Goal: Transaction & Acquisition: Purchase product/service

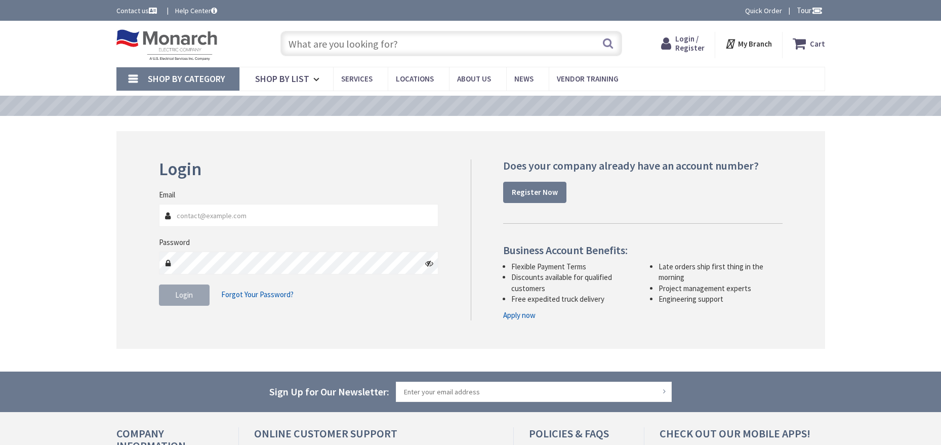
type input "MILE MARKER, [STREET_ADDRESS]"
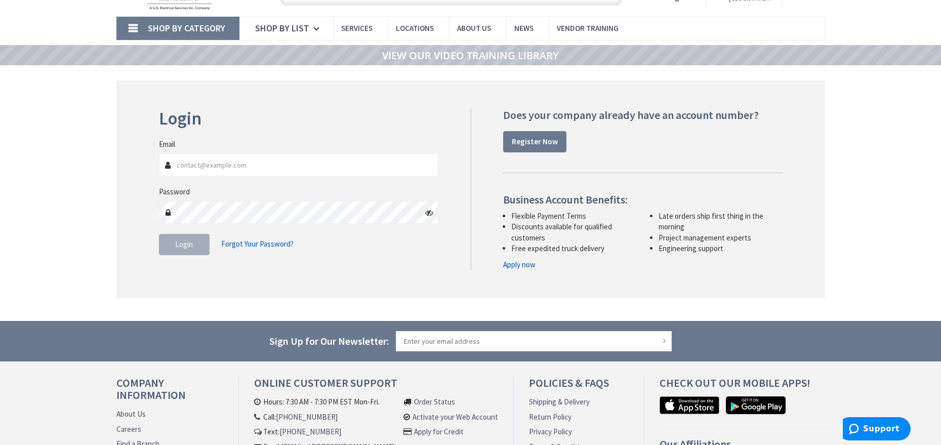
type input "[EMAIL_ADDRESS][DOMAIN_NAME]"
click at [187, 246] on span "Login" at bounding box center [184, 245] width 18 height 10
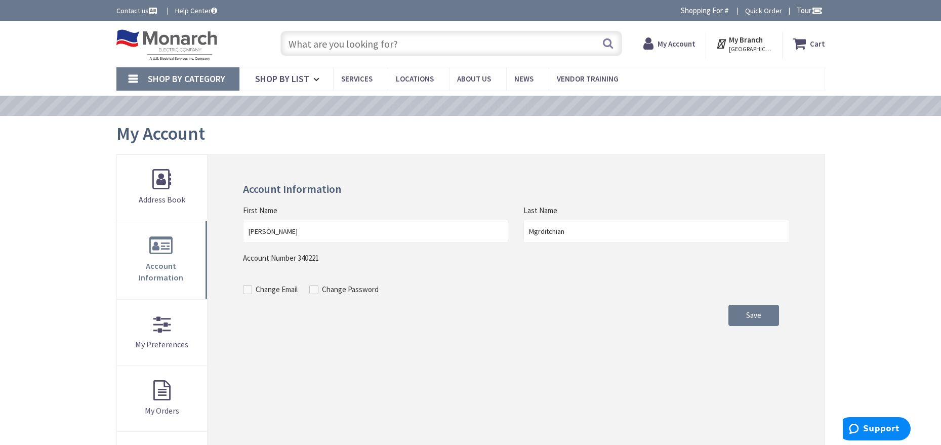
click at [369, 43] on input "text" at bounding box center [452, 43] width 342 height 25
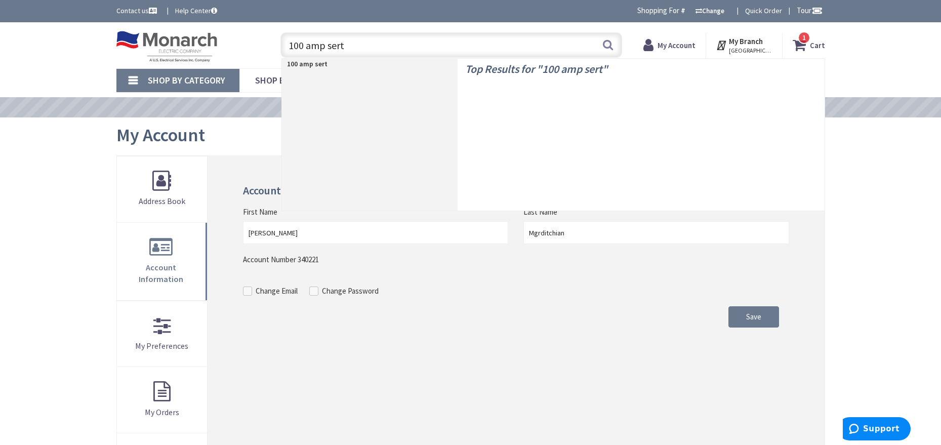
type input "100 amp ser"
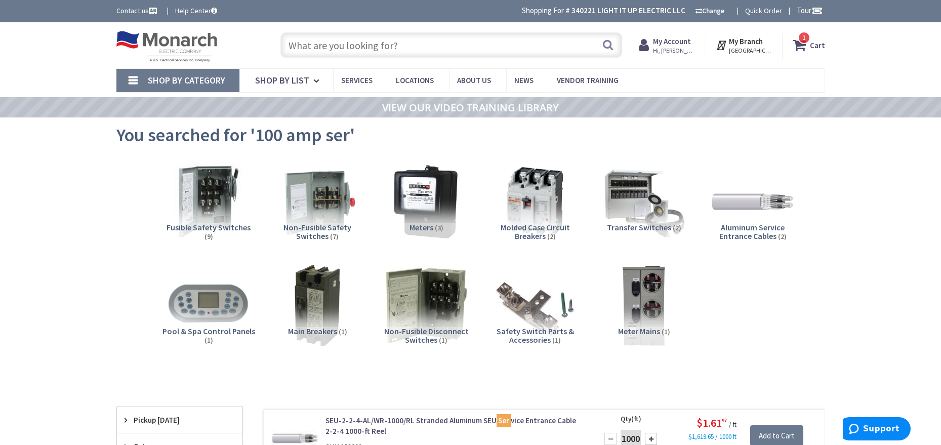
click at [356, 51] on input "text" at bounding box center [452, 44] width 342 height 25
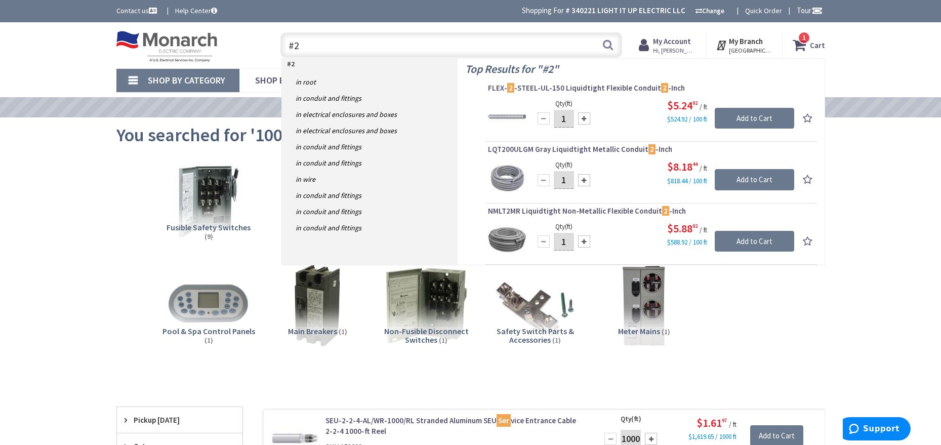
type input "#"
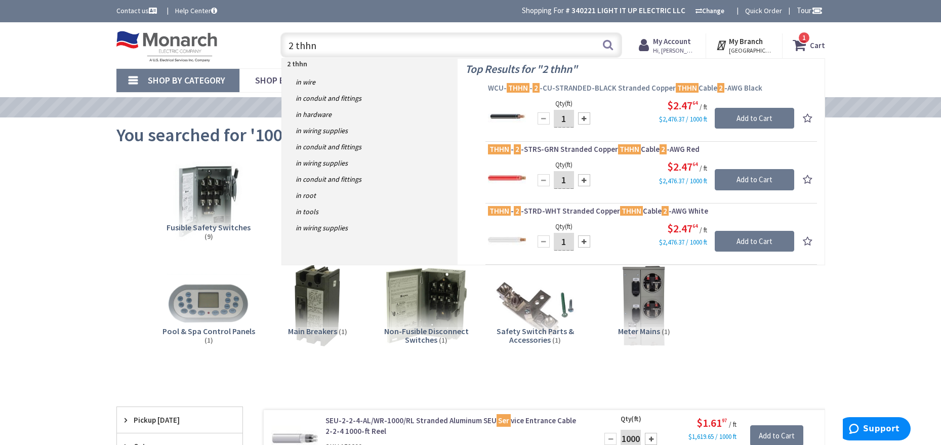
type input "2 thhn"
click at [581, 90] on span "WCU- THHN - 2 -CU-STRANDED-BLACK Stranded Copper THHN Cable 2 -AWG Black" at bounding box center [651, 88] width 327 height 10
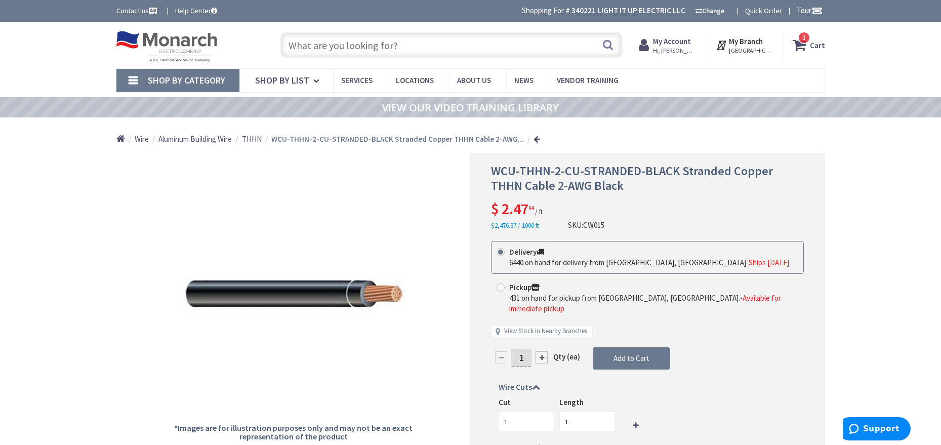
click at [343, 48] on input "text" at bounding box center [452, 44] width 342 height 25
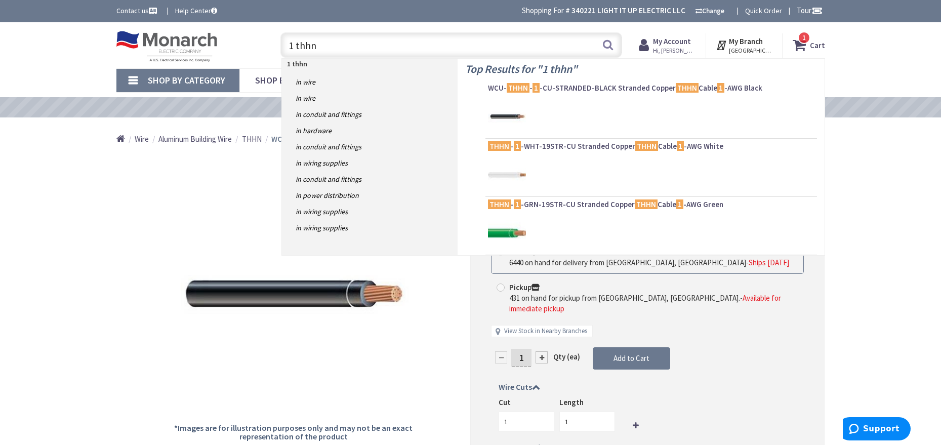
type input "1 thhn"
click at [563, 109] on div at bounding box center [651, 117] width 327 height 38
click at [565, 94] on link "WCU- THHN - 1 -CU-STRANDED-BLACK Stranded Copper THHN Cable 1 -AWG Black" at bounding box center [651, 89] width 327 height 12
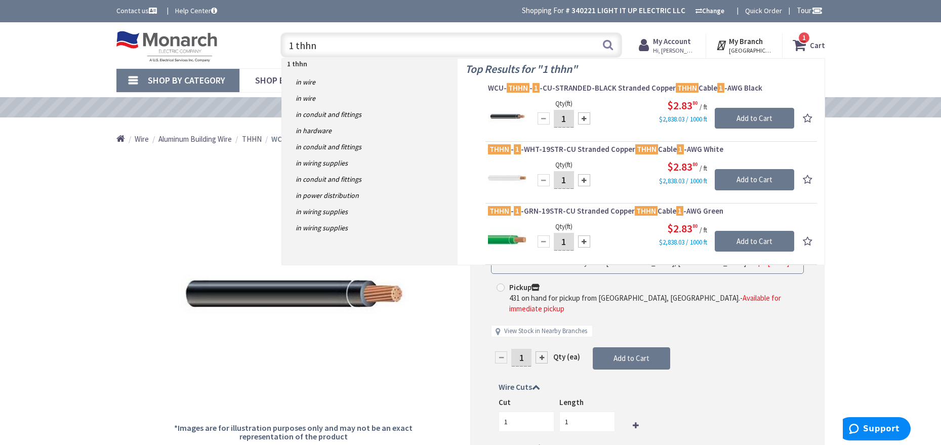
click at [572, 89] on span "WCU- THHN - 1 -CU-STRANDED-BLACK Stranded Copper THHN Cable 1 -AWG Black" at bounding box center [651, 88] width 327 height 10
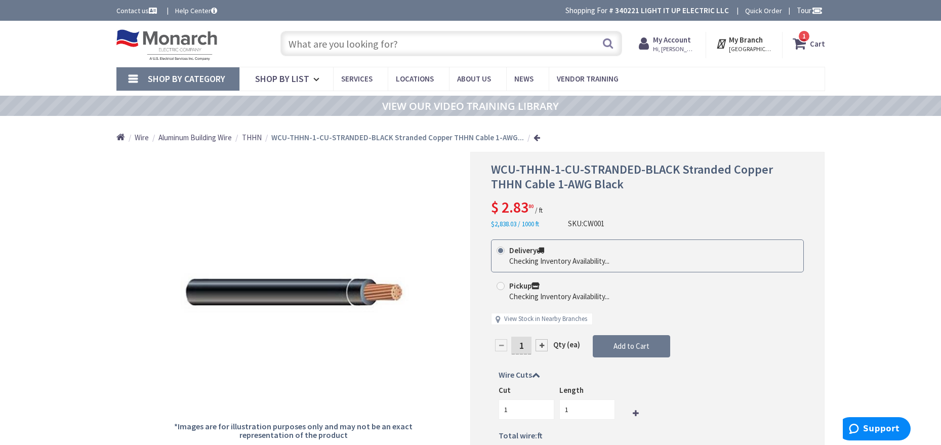
click at [417, 46] on input "text" at bounding box center [452, 43] width 342 height 25
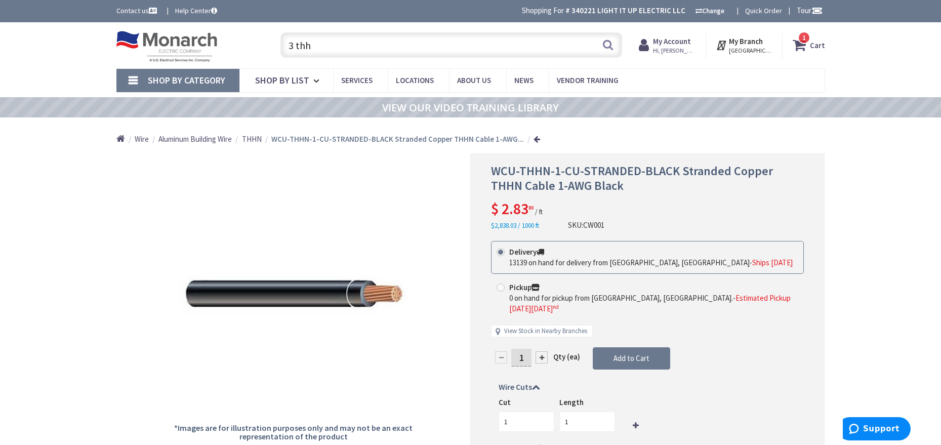
type input "3 th"
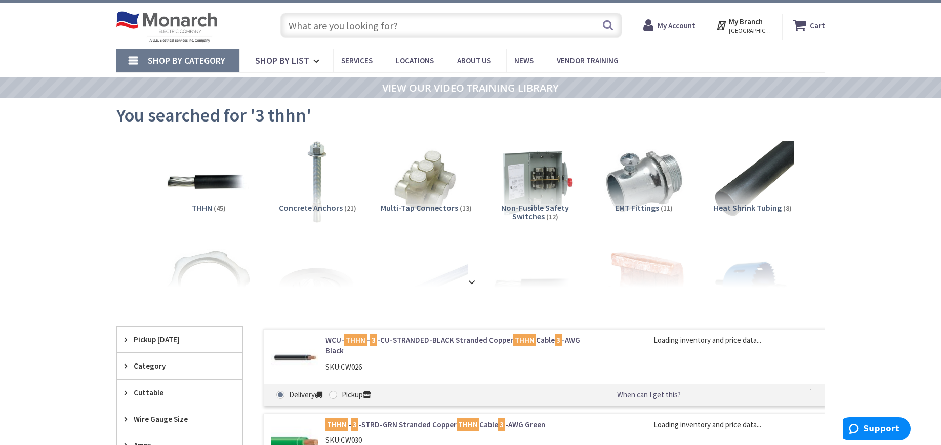
scroll to position [51, 0]
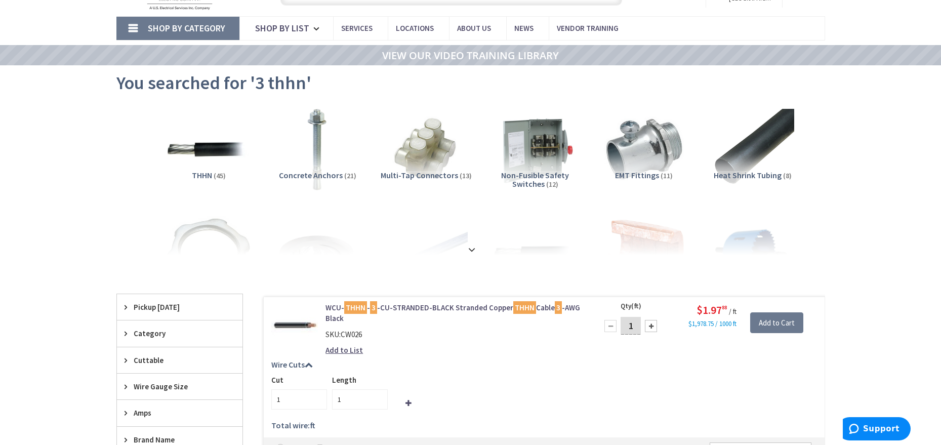
click at [459, 304] on link "WCU- THHN - 3 -CU-STRANDED-BLACK Stranded Copper THHN Cable 3 -AWG Black" at bounding box center [455, 313] width 258 height 22
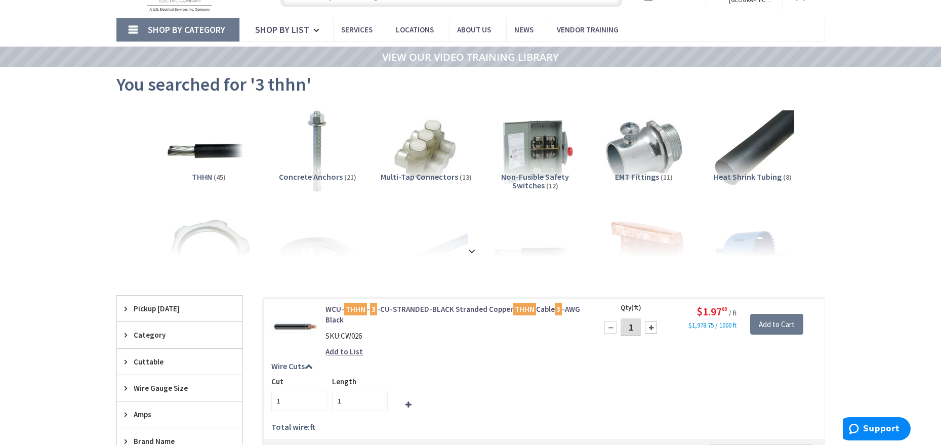
scroll to position [52, 0]
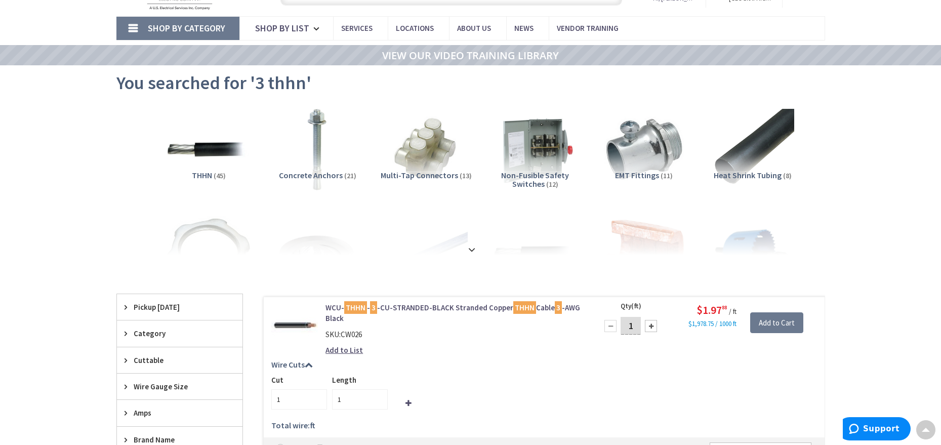
click at [401, 307] on link "WCU- THHN - 3 -CU-STRANDED-BLACK Stranded Copper THHN Cable 3 -AWG Black" at bounding box center [455, 313] width 258 height 22
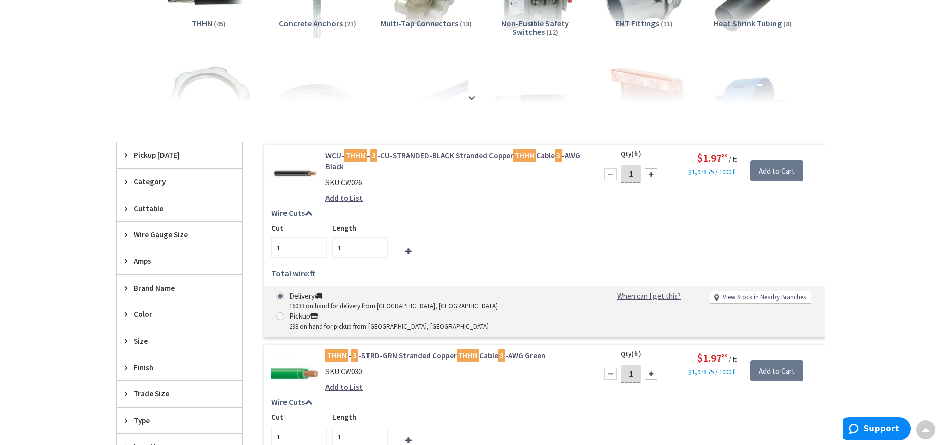
scroll to position [237, 0]
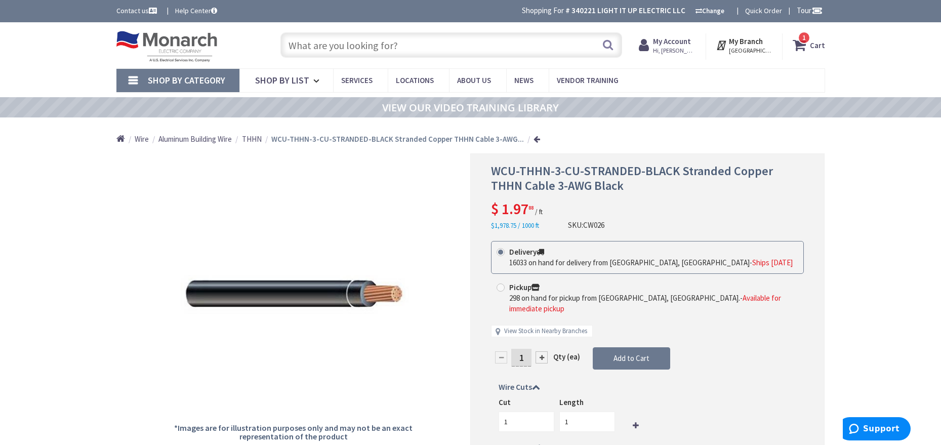
click at [445, 49] on input "text" at bounding box center [452, 44] width 342 height 25
click at [303, 45] on input "1.5' pvc" at bounding box center [452, 44] width 342 height 25
click at [612, 45] on button "Search" at bounding box center [608, 44] width 13 height 23
drag, startPoint x: 302, startPoint y: 46, endPoint x: 327, endPoint y: 48, distance: 24.4
click at [303, 46] on input "1.5" pvc" at bounding box center [452, 44] width 342 height 25
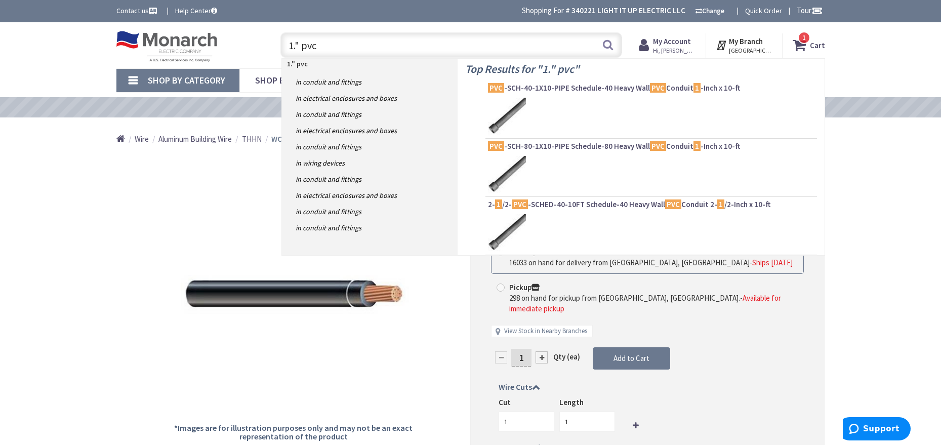
type input "1. pvc"
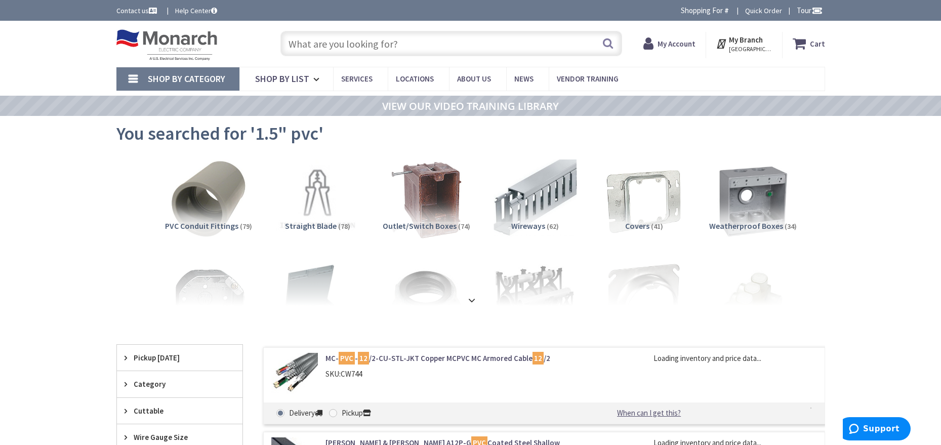
click at [314, 49] on input "text" at bounding box center [452, 43] width 342 height 25
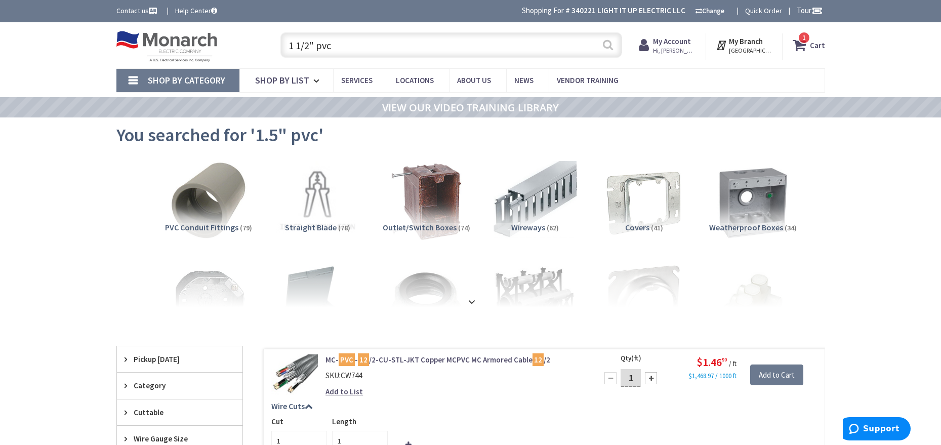
type input "1 1/2" pvc"
click at [614, 46] on button "Search" at bounding box center [608, 44] width 13 height 23
